Goal: Task Accomplishment & Management: Manage account settings

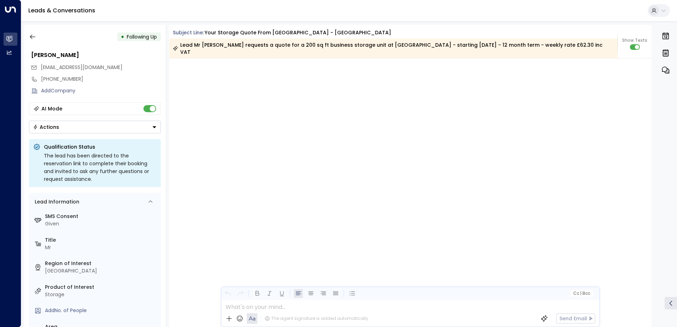
scroll to position [1468, 0]
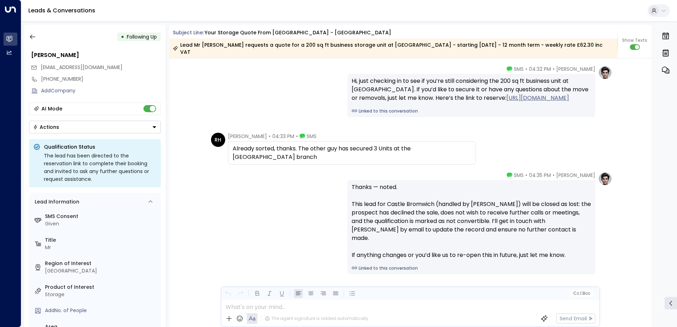
click at [44, 126] on div "Actions" at bounding box center [46, 127] width 26 height 6
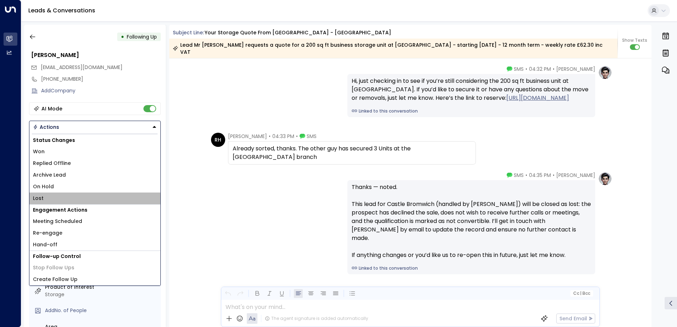
click at [47, 201] on li "Lost" at bounding box center [94, 199] width 131 height 12
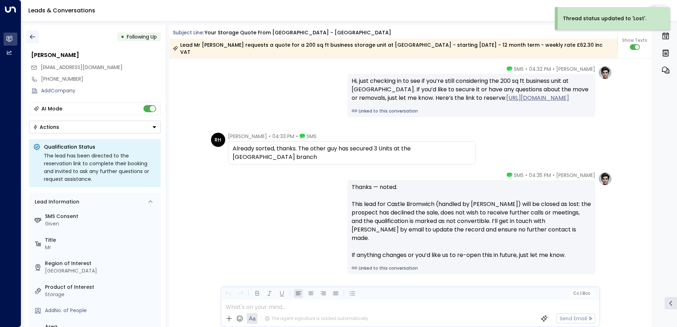
click at [38, 36] on button "button" at bounding box center [32, 36] width 13 height 13
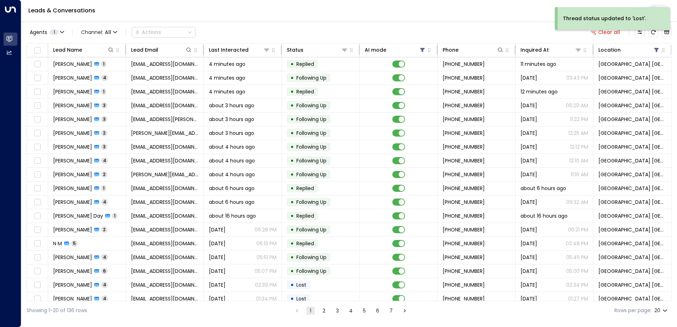
click at [654, 32] on div "Thread status updated to 'Lost'." at bounding box center [612, 21] width 115 height 28
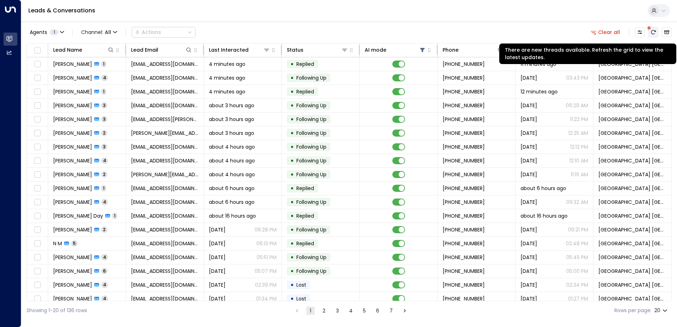
click at [654, 33] on icon "There are new threads available. Refresh the grid to view the latest updates." at bounding box center [654, 32] width 6 height 6
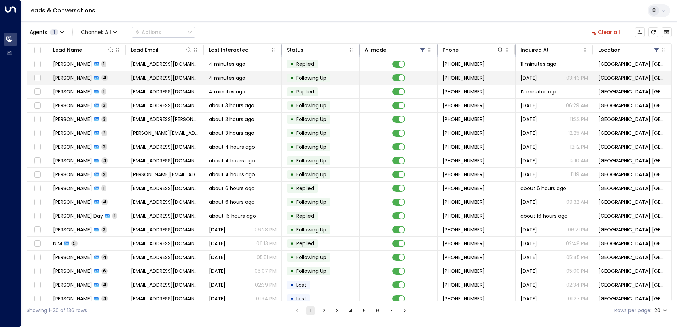
click at [191, 78] on span "[EMAIL_ADDRESS][DOMAIN_NAME]" at bounding box center [165, 77] width 68 height 7
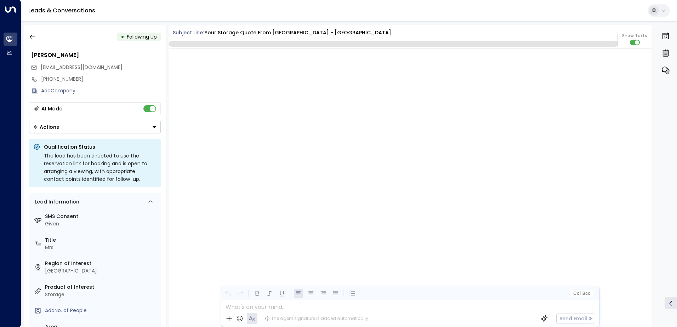
scroll to position [1085, 0]
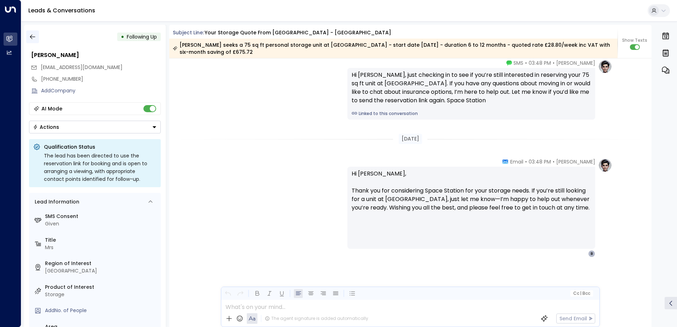
click at [34, 39] on icon "button" at bounding box center [32, 36] width 7 height 7
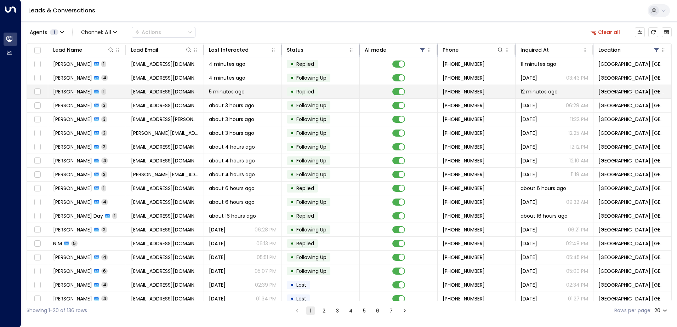
click at [78, 95] on span "[PERSON_NAME]" at bounding box center [72, 91] width 39 height 7
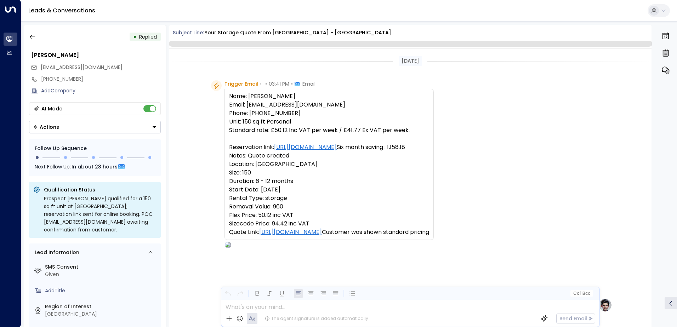
scroll to position [345, 0]
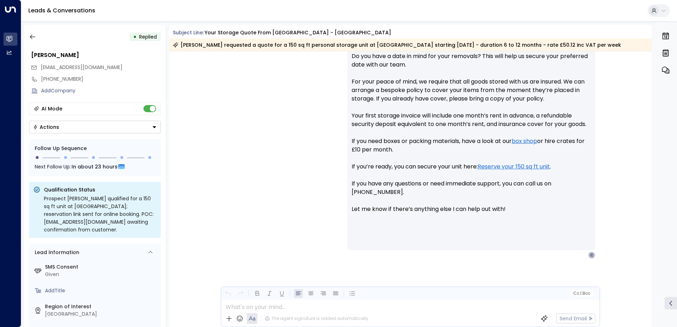
click at [62, 128] on button "Actions" at bounding box center [95, 127] width 132 height 13
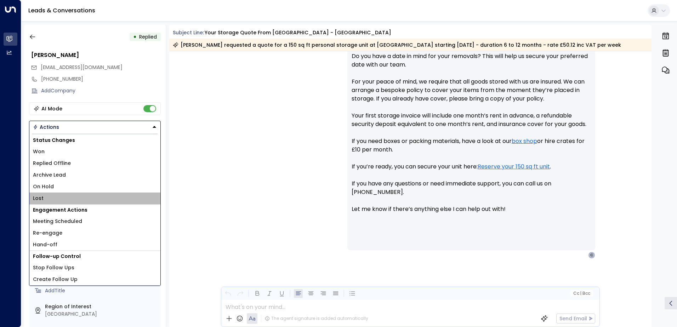
click at [48, 199] on li "Lost" at bounding box center [94, 199] width 131 height 12
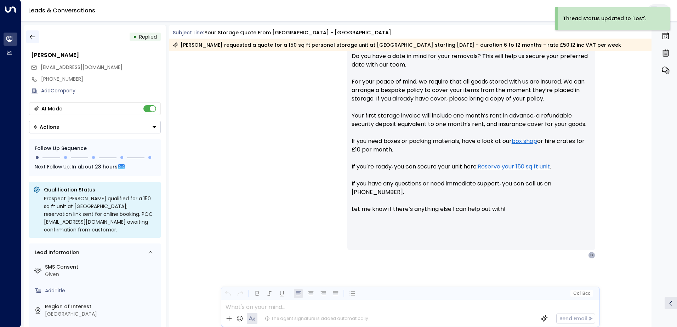
click at [36, 38] on button "button" at bounding box center [32, 36] width 13 height 13
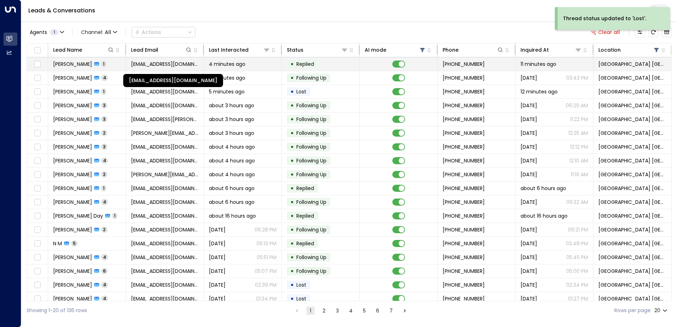
click at [165, 66] on span "[EMAIL_ADDRESS][DOMAIN_NAME]" at bounding box center [165, 64] width 68 height 7
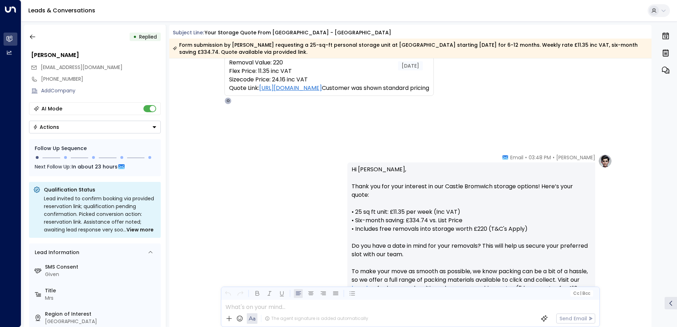
scroll to position [232, 0]
